Goal: Task Accomplishment & Management: Manage account settings

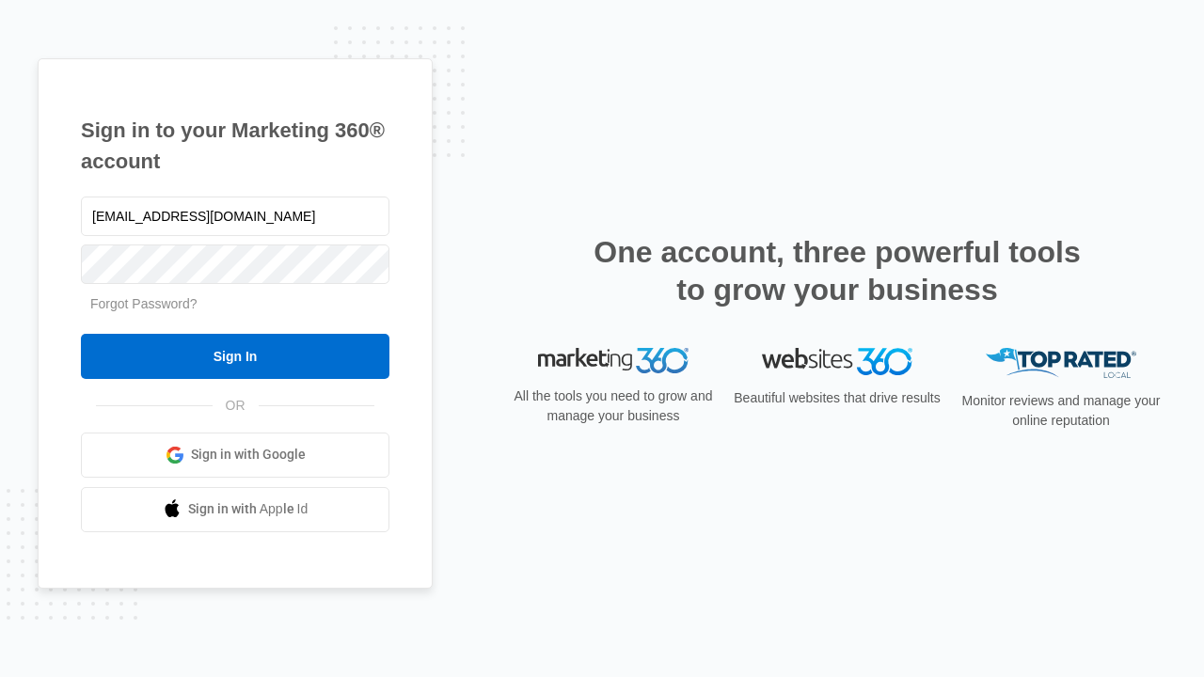
type input "[EMAIL_ADDRESS][DOMAIN_NAME]"
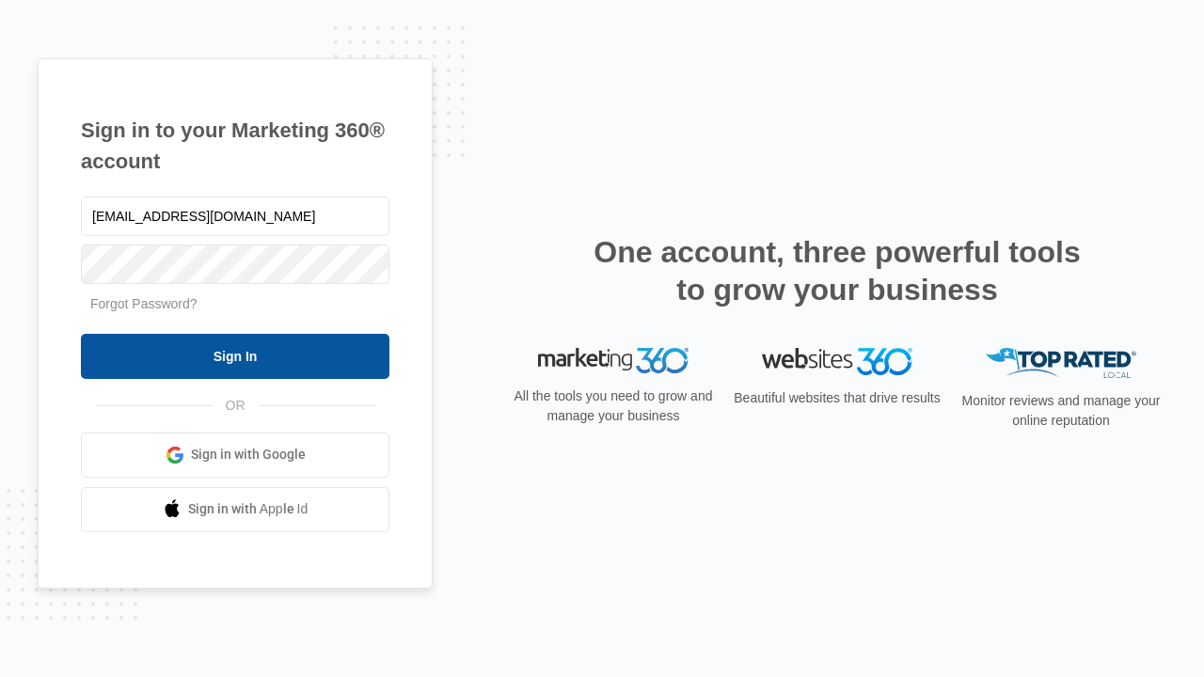
click at [235, 356] on input "Sign In" at bounding box center [235, 356] width 308 height 45
